Goal: Navigation & Orientation: Find specific page/section

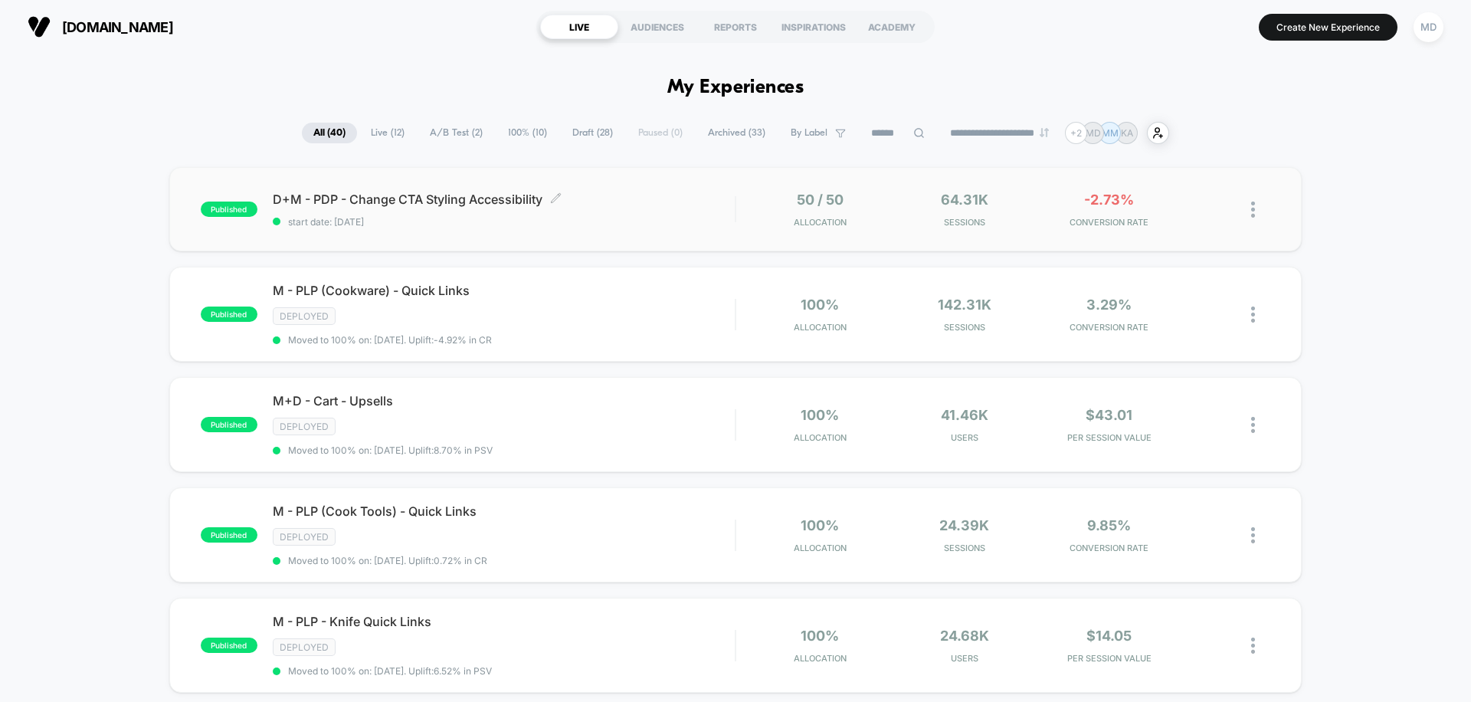
click at [709, 205] on span "D+M - PDP - Change CTA Styling Accessibility Click to edit experience details" at bounding box center [504, 198] width 462 height 15
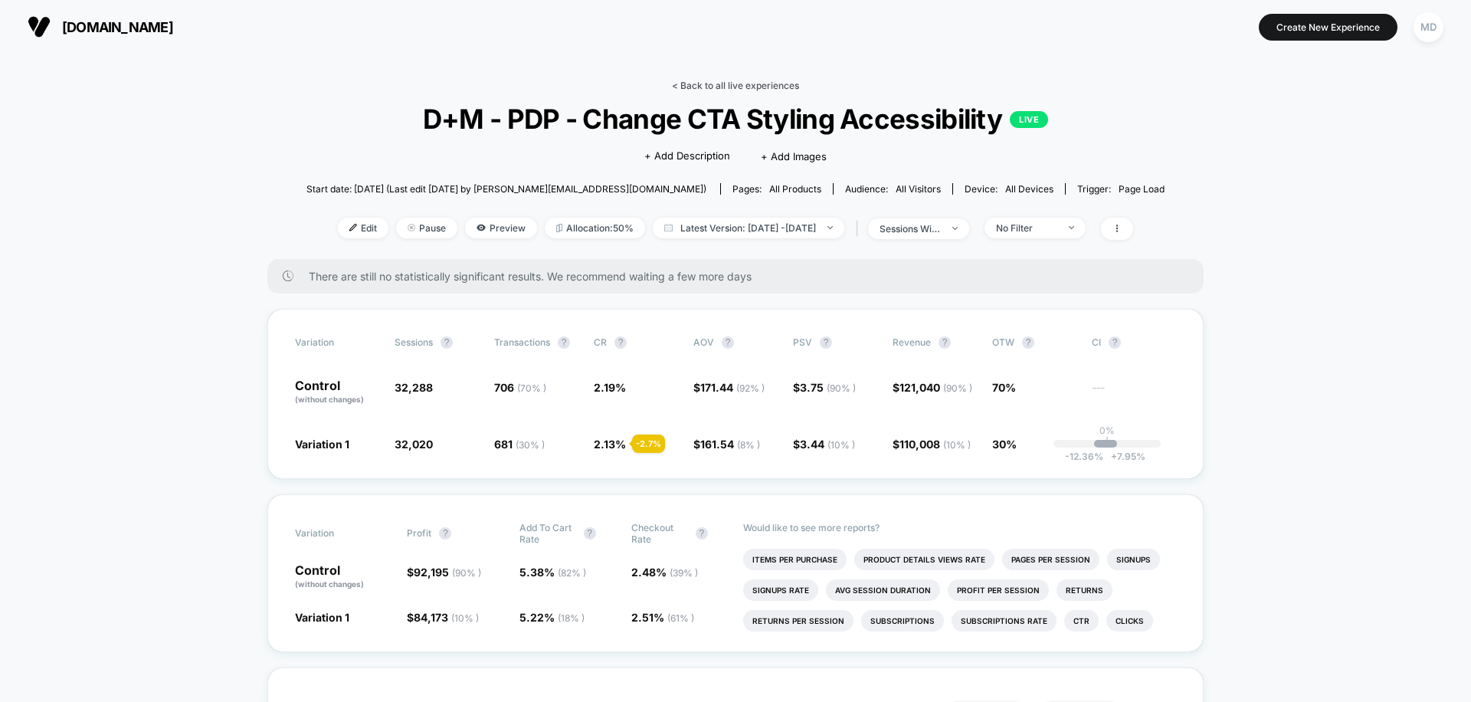
click at [771, 82] on link "< Back to all live experiences" at bounding box center [735, 85] width 127 height 11
